Goal: Find specific page/section: Find specific page/section

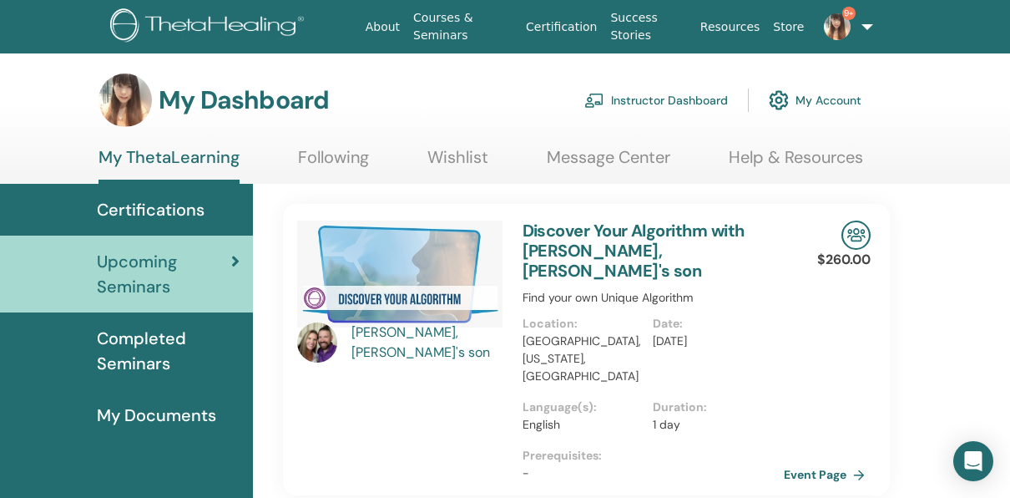
click at [675, 89] on link "Instructor Dashboard" at bounding box center [656, 100] width 144 height 37
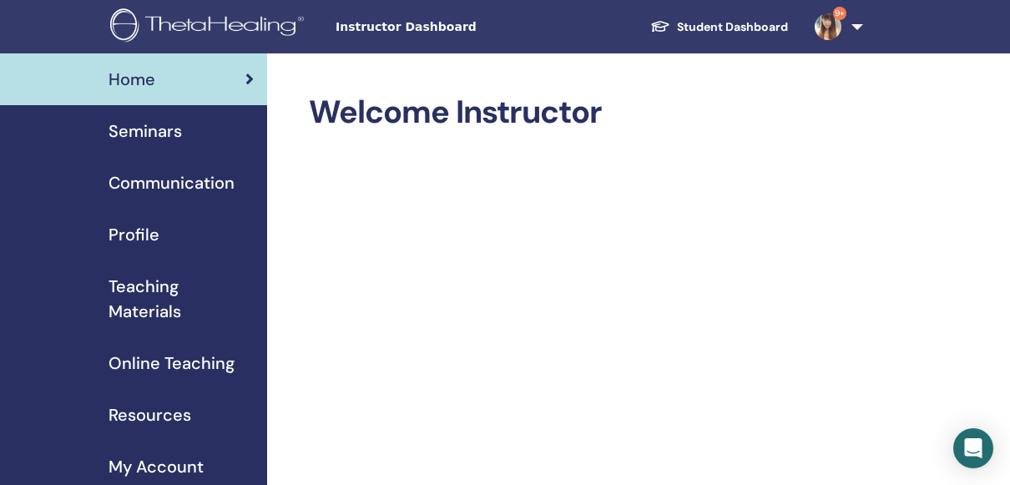
click at [162, 307] on span "Teaching Materials" at bounding box center [181, 299] width 145 height 50
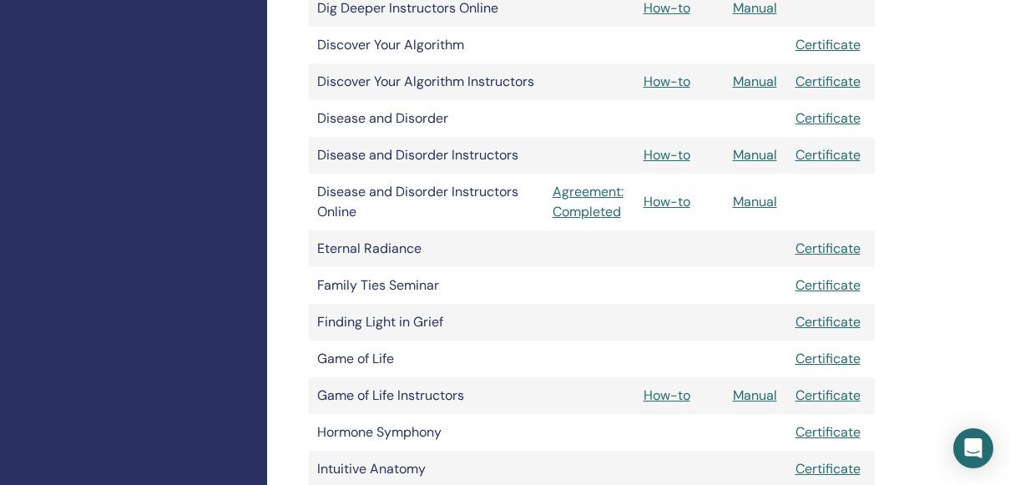
scroll to position [1336, 0]
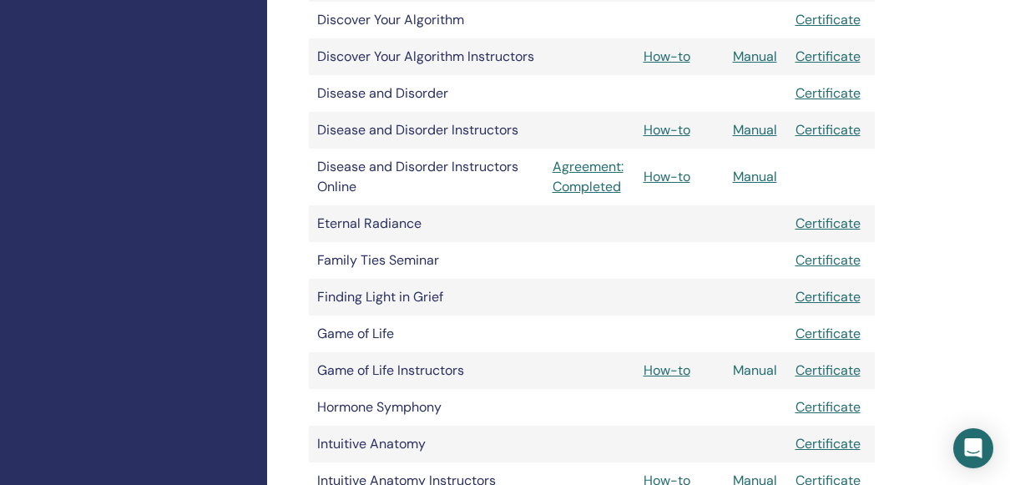
click at [747, 368] on link "Manual" at bounding box center [755, 371] width 44 height 18
